Goal: Task Accomplishment & Management: Use online tool/utility

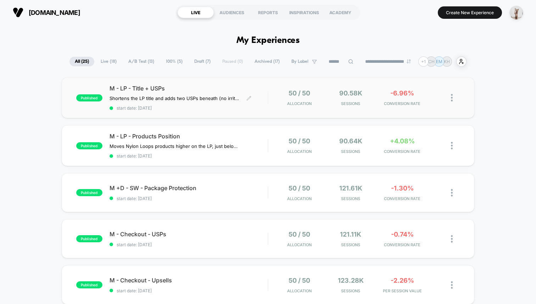
click at [253, 105] on span "start date: [DATE]" at bounding box center [188, 107] width 158 height 5
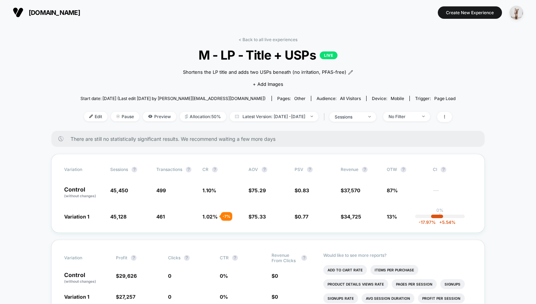
drag, startPoint x: 77, startPoint y: 162, endPoint x: 224, endPoint y: 234, distance: 163.5
drag, startPoint x: 181, startPoint y: 222, endPoint x: 144, endPoint y: 195, distance: 45.9
click at [144, 195] on div "Variation Sessions ? Transactions ? CR ? AOV ? PSV ? Revenue ? OTW ? CI ? Contr…" at bounding box center [267, 193] width 433 height 79
drag, startPoint x: 75, startPoint y: 164, endPoint x: 186, endPoint y: 191, distance: 113.7
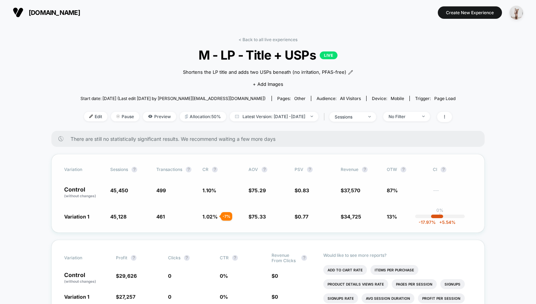
click at [186, 191] on div "Variation Sessions ? Transactions ? CR ? AOV ? PSV ? Revenue ? OTW ? CI ? Contr…" at bounding box center [267, 193] width 433 height 79
drag, startPoint x: 56, startPoint y: 162, endPoint x: 159, endPoint y: 228, distance: 122.9
click at [159, 228] on div "Variation Sessions ? Transactions ? CR ? AOV ? PSV ? Revenue ? OTW ? CI ? Contr…" at bounding box center [267, 193] width 433 height 79
click at [154, 189] on div "Control (without changes) 45,450 499 1.10 % $ 75.29 $ 0.83 $ 37,570 87% ---" at bounding box center [267, 192] width 407 height 12
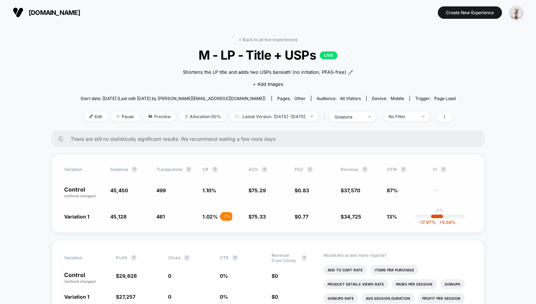
click at [154, 189] on div "Control (without changes) 45,450 499 1.10 % $ 75.29 $ 0.83 $ 37,570 87% ---" at bounding box center [267, 192] width 407 height 12
click at [112, 48] on span "M - LP - Title + USPs LIVE" at bounding box center [268, 54] width 338 height 15
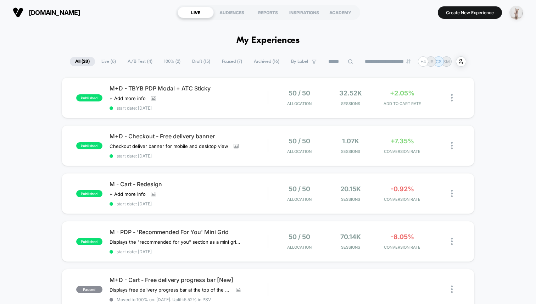
click at [521, 11] on img "button" at bounding box center [516, 13] width 14 height 14
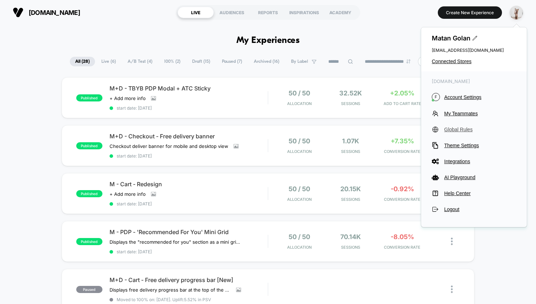
click at [460, 131] on span "Global Rules" at bounding box center [480, 129] width 72 height 6
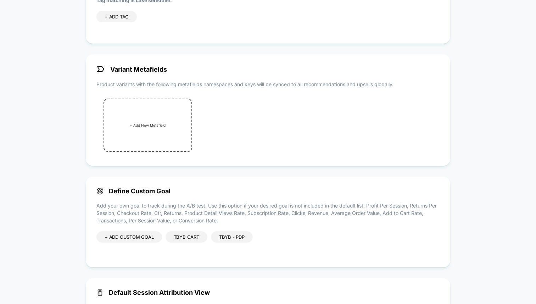
scroll to position [166, 0]
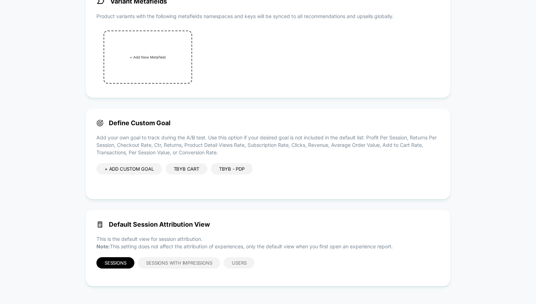
click at [185, 168] on div "TBYB Cart" at bounding box center [186, 168] width 42 height 11
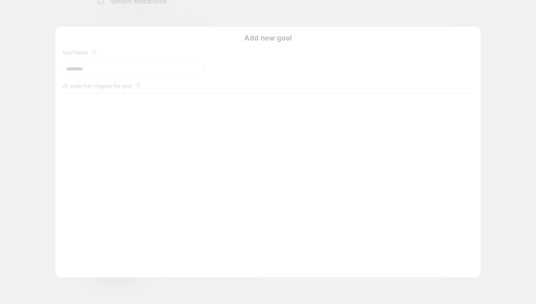
scroll to position [96, 0]
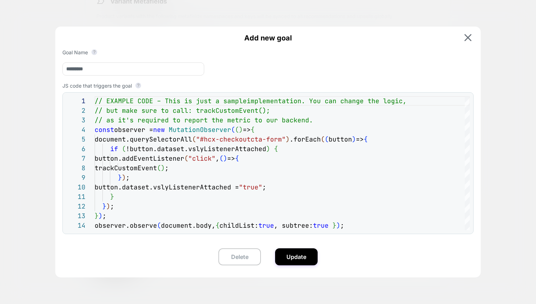
click at [29, 128] on div at bounding box center [268, 152] width 536 height 304
